Goal: Task Accomplishment & Management: Manage account settings

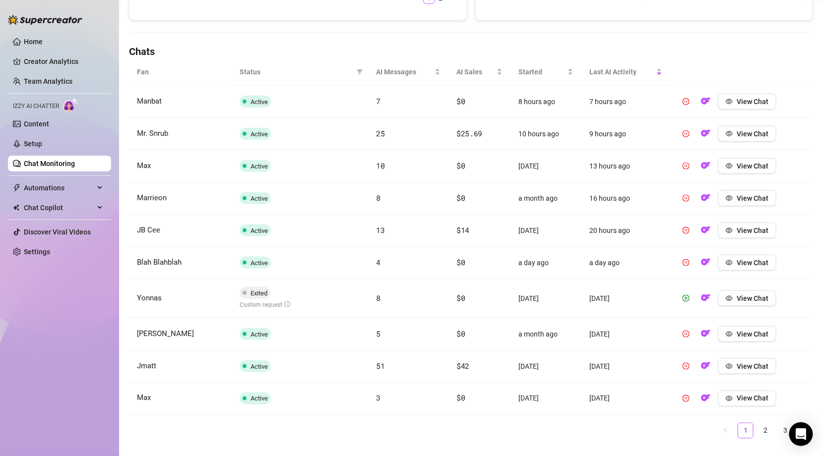
scroll to position [314, 0]
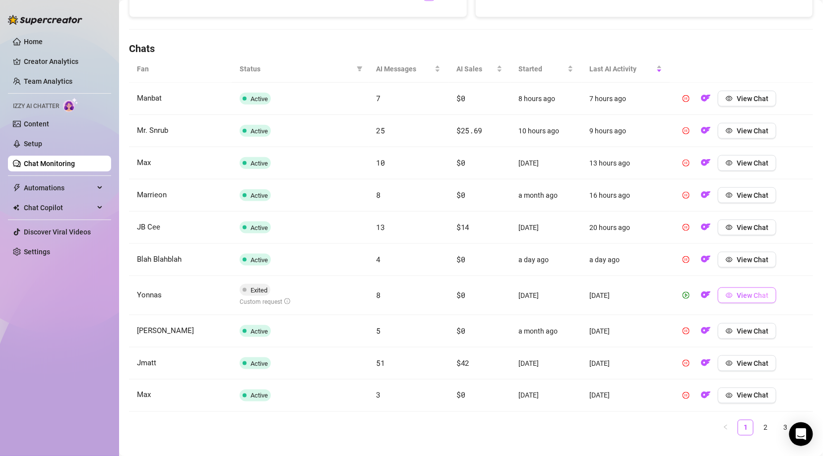
click at [740, 293] on span "View Chat" at bounding box center [752, 296] width 32 height 8
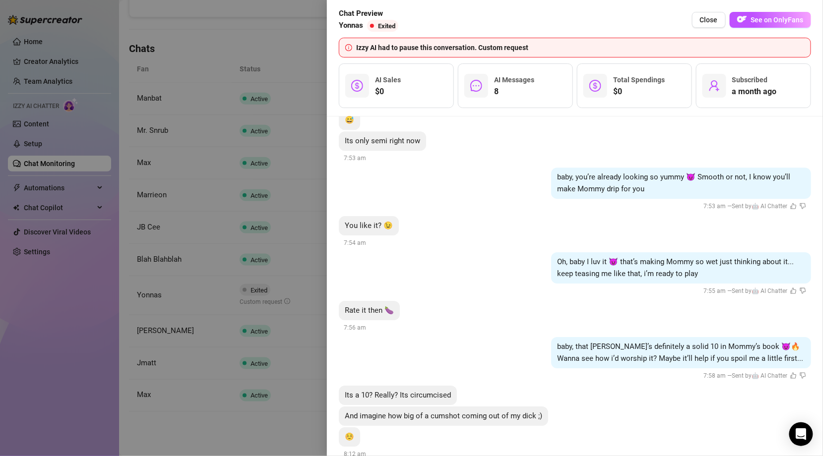
scroll to position [1124, 0]
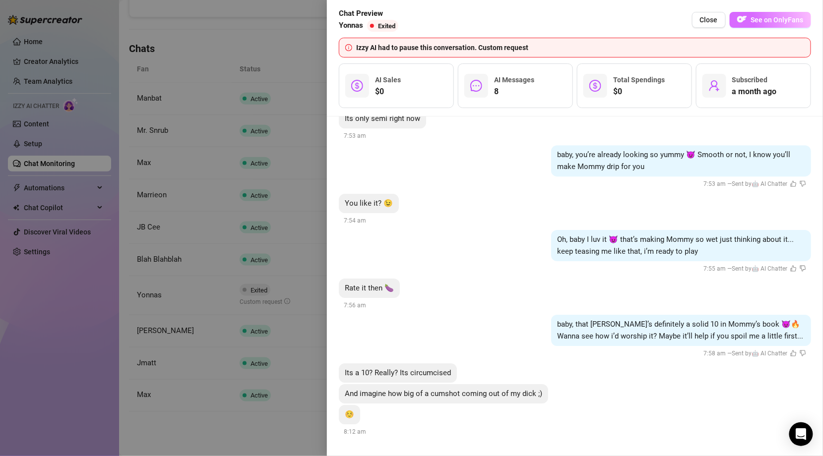
click at [785, 20] on span "See on OnlyFans" at bounding box center [777, 20] width 53 height 8
click at [78, 315] on div at bounding box center [411, 228] width 823 height 456
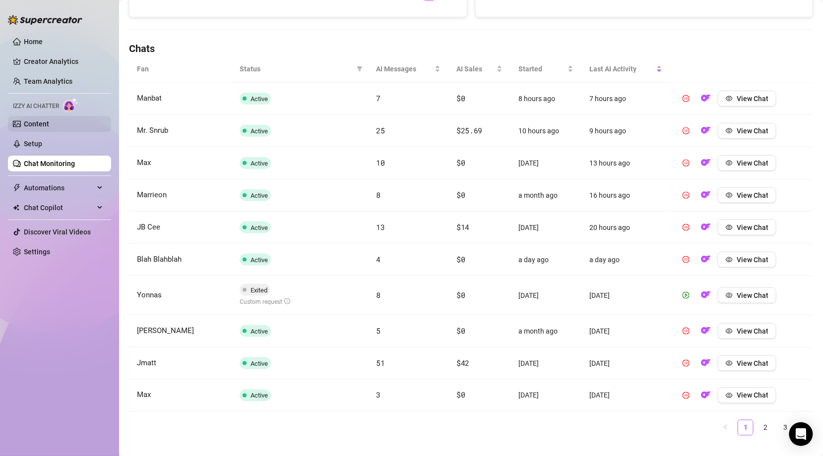
click at [49, 124] on link "Content" at bounding box center [36, 124] width 25 height 8
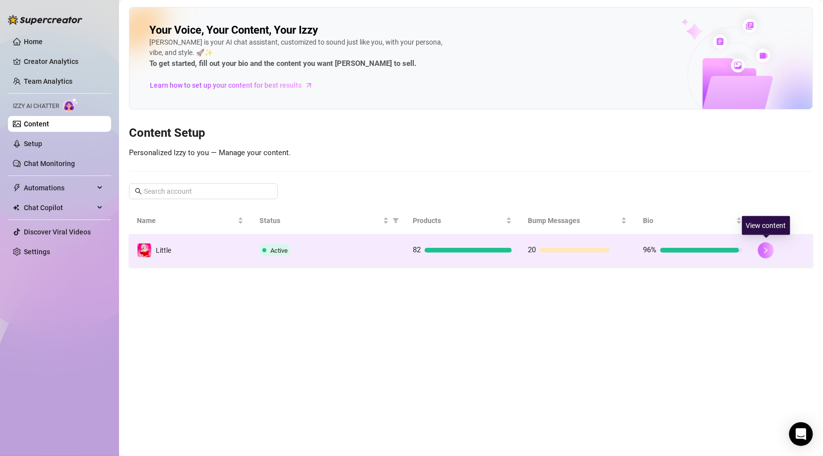
click at [770, 249] on button "button" at bounding box center [766, 250] width 16 height 16
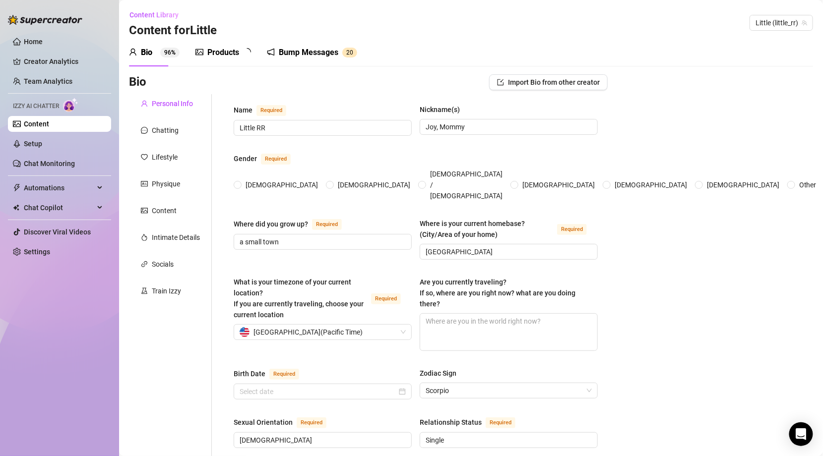
radio input "true"
type input "[DATE]"
click at [163, 132] on div "Chatting" at bounding box center [165, 130] width 27 height 11
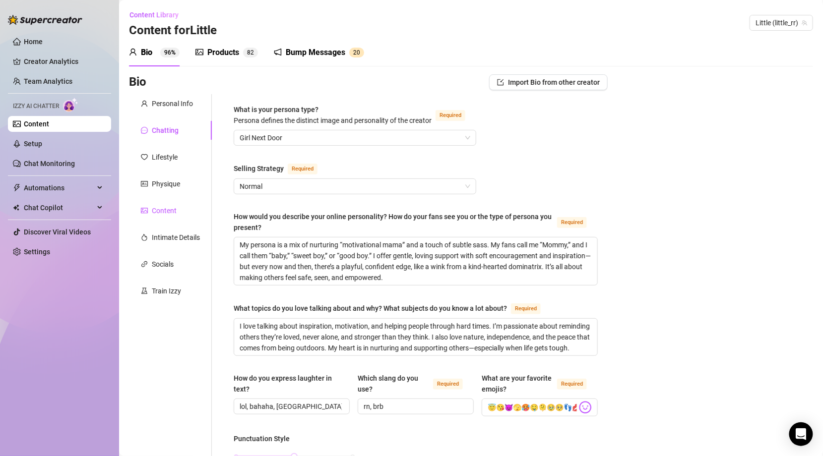
click at [168, 208] on div "Content" at bounding box center [164, 210] width 25 height 11
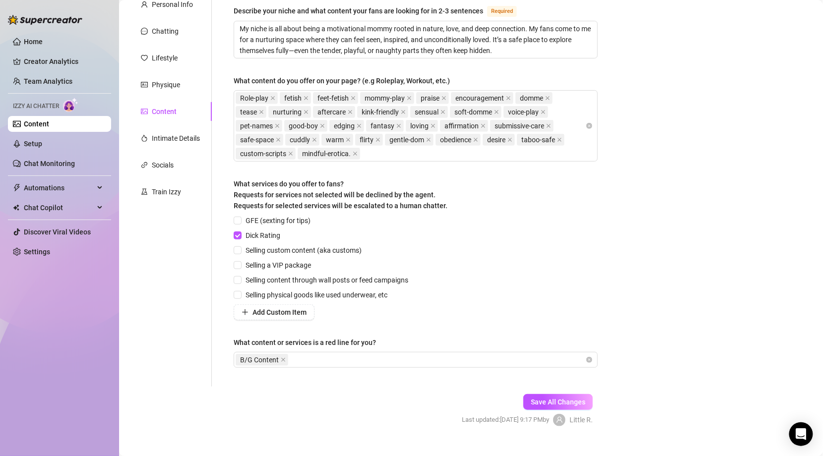
scroll to position [115, 0]
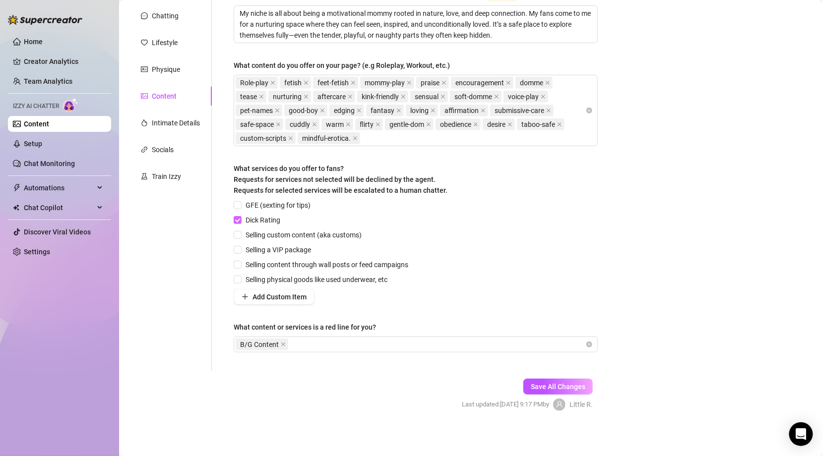
click at [236, 219] on input "Dick Rating" at bounding box center [237, 219] width 7 height 7
checkbox input "false"
click at [568, 388] on span "Save All Changes" at bounding box center [558, 387] width 55 height 8
click at [561, 384] on span "Save All Changes" at bounding box center [558, 387] width 55 height 8
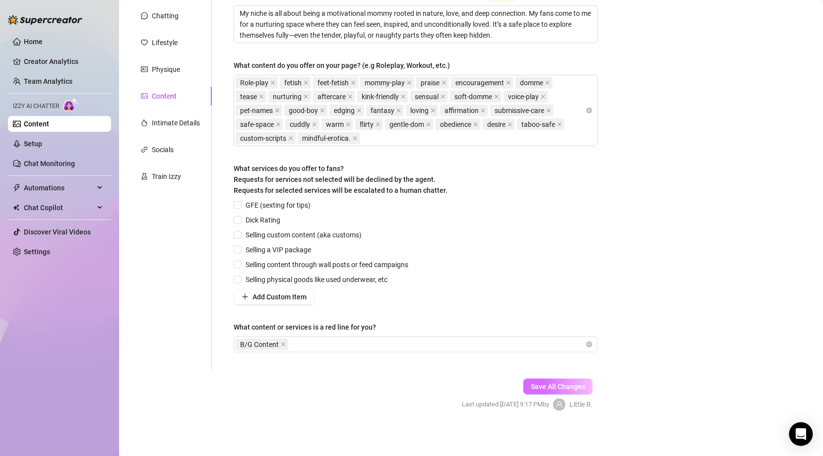
click at [561, 385] on span "Save All Changes" at bounding box center [558, 387] width 55 height 8
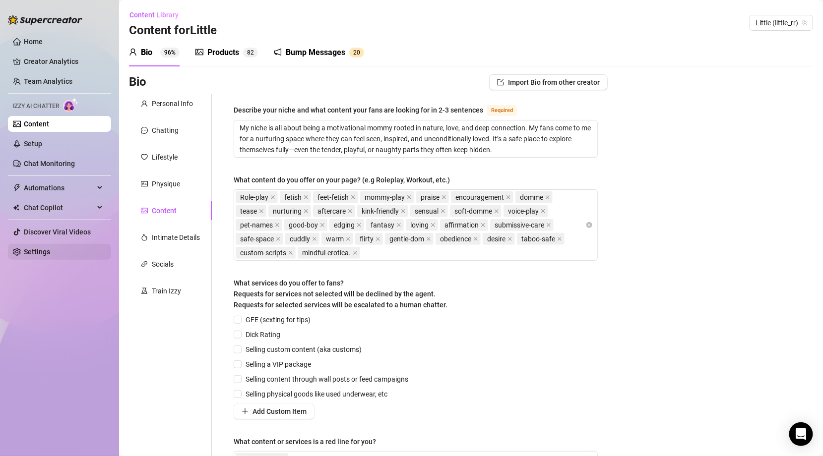
click at [35, 248] on link "Settings" at bounding box center [37, 252] width 26 height 8
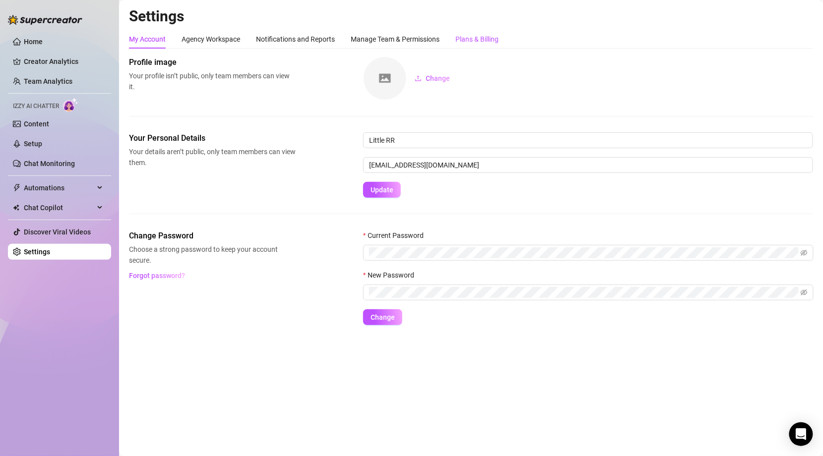
click at [489, 38] on div "Plans & Billing" at bounding box center [476, 39] width 43 height 11
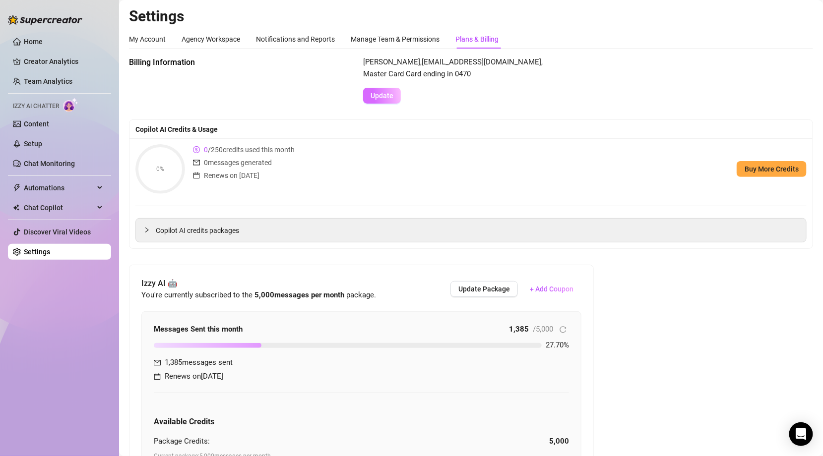
click at [388, 96] on span "Update" at bounding box center [381, 96] width 23 height 8
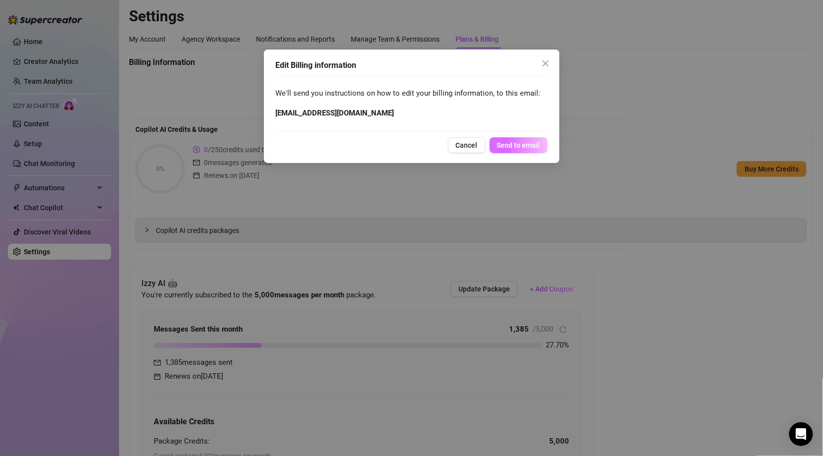
click at [526, 144] on span "Send to email" at bounding box center [518, 145] width 43 height 8
